Goal: Go to known website: Access a specific website the user already knows

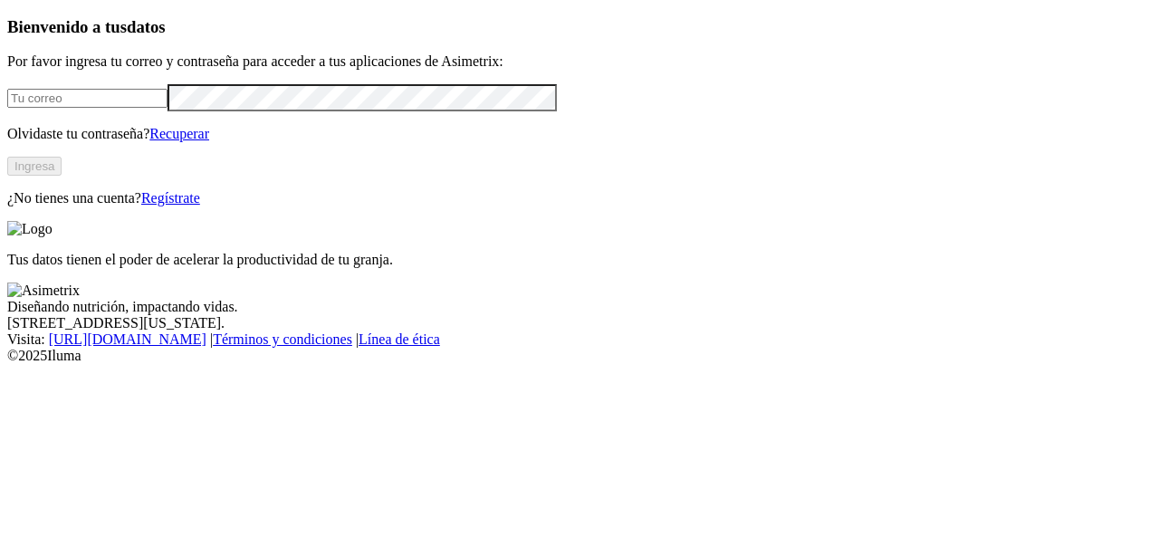
click at [87, 108] on input "email" at bounding box center [87, 98] width 160 height 19
type input "eyser.mejia@premexcorp.com"
click input "submit" at bounding box center [0, 0] width 0 height 0
